Goal: Navigation & Orientation: Find specific page/section

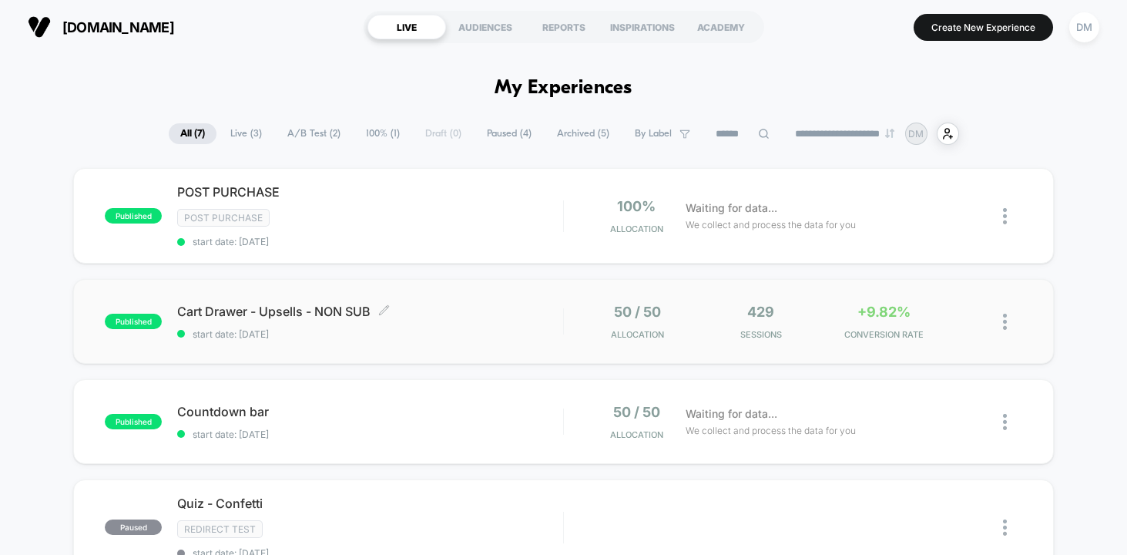
click at [496, 308] on span "Cart Drawer - Upsells - NON SUB Click to edit experience details" at bounding box center [370, 311] width 386 height 15
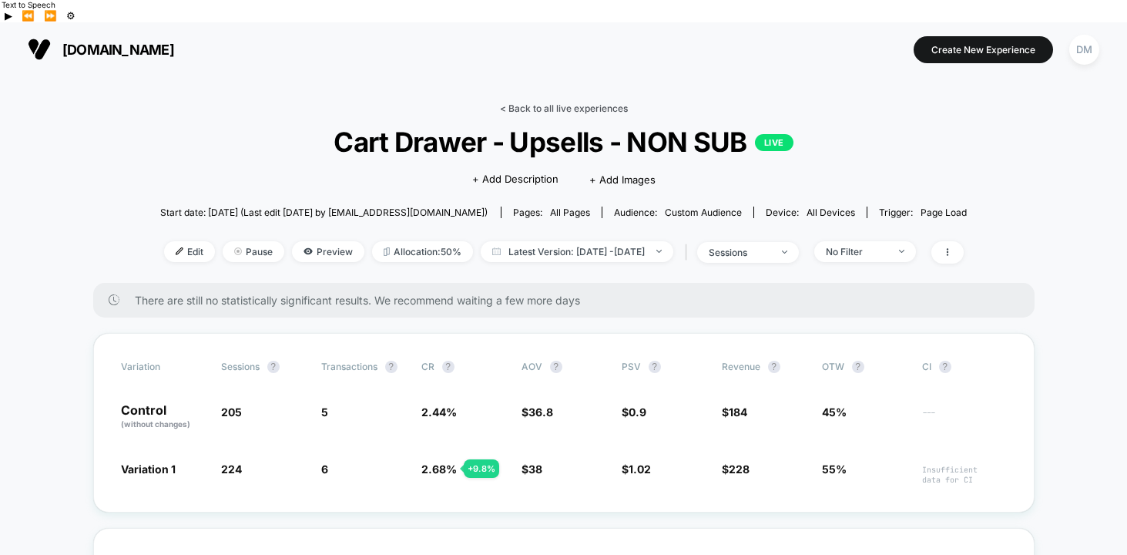
click at [543, 102] on link "< Back to all live experiences" at bounding box center [564, 108] width 128 height 12
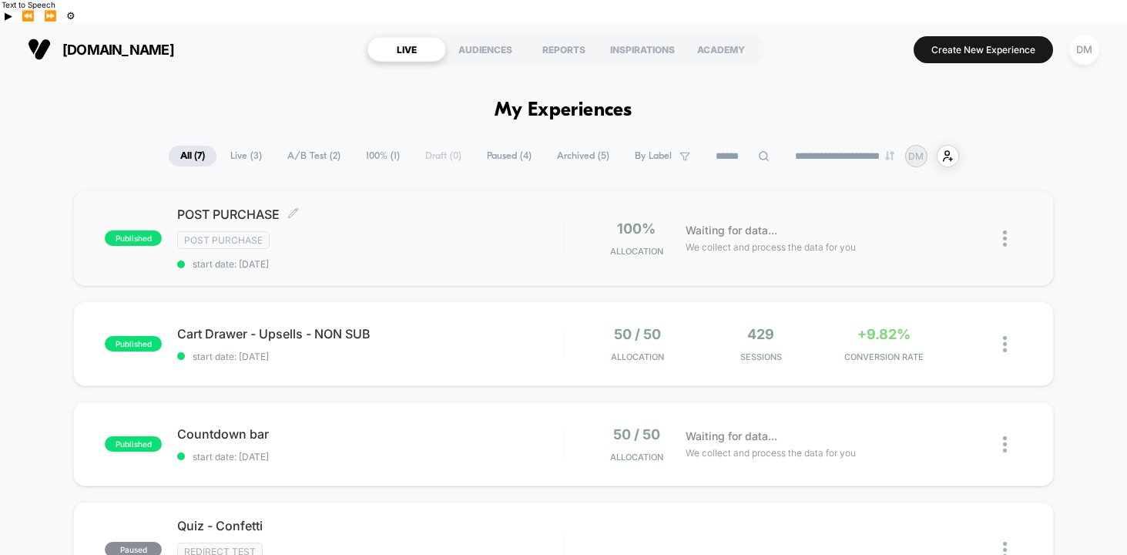
click at [516, 231] on div "Post Purchase" at bounding box center [370, 240] width 386 height 18
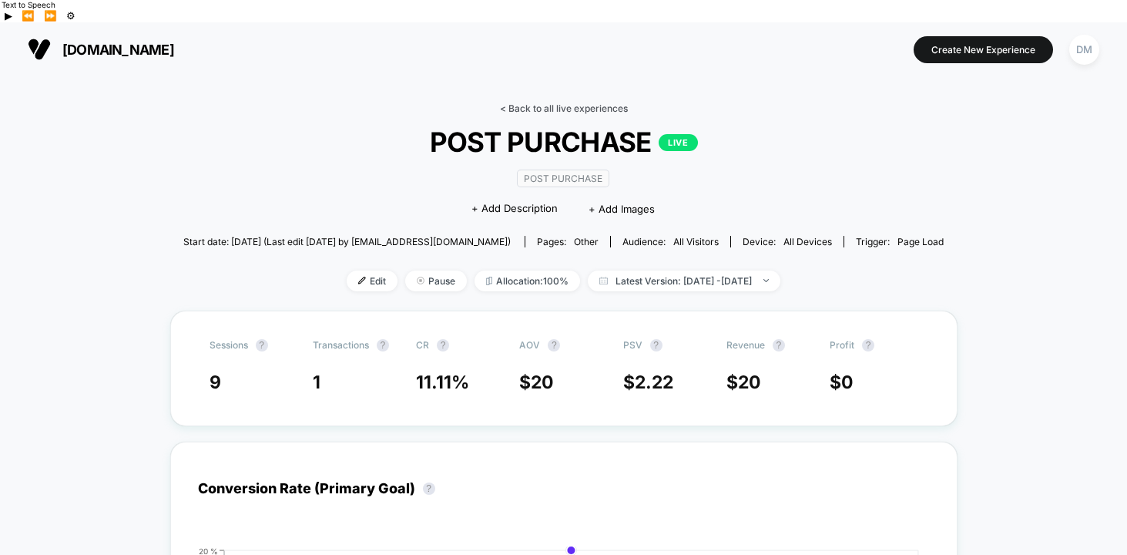
click at [539, 102] on link "< Back to all live experiences" at bounding box center [564, 108] width 128 height 12
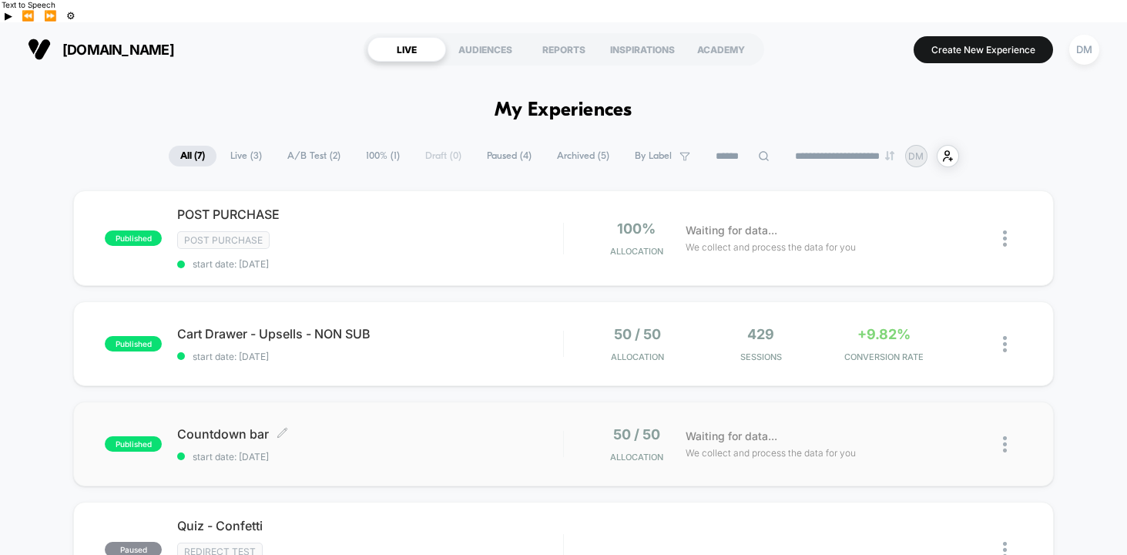
click at [489, 426] on div "Countdown bar Click to edit experience details Click to edit experience details…" at bounding box center [370, 444] width 386 height 36
